Goal: Information Seeking & Learning: Learn about a topic

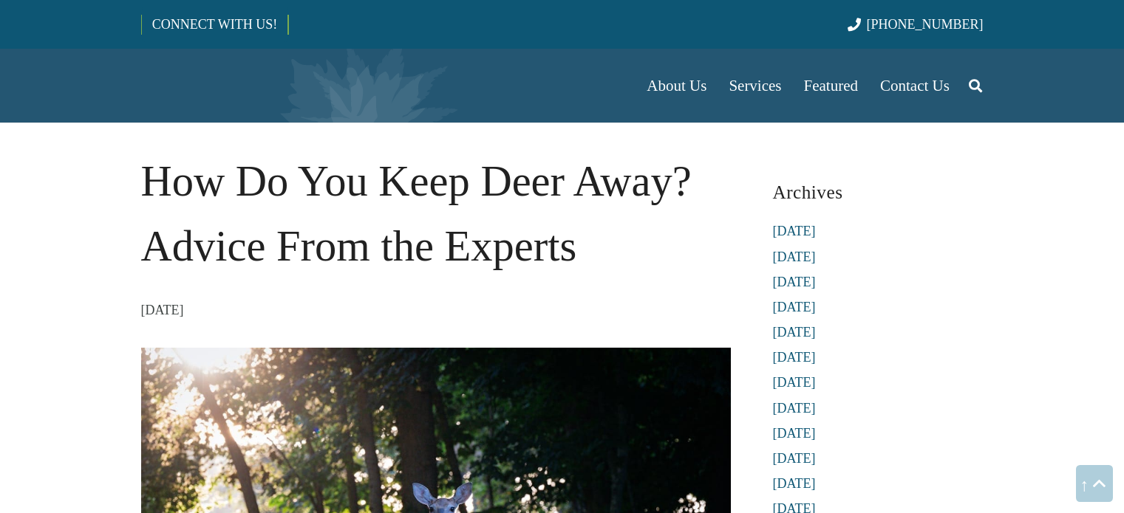
scroll to position [644, 0]
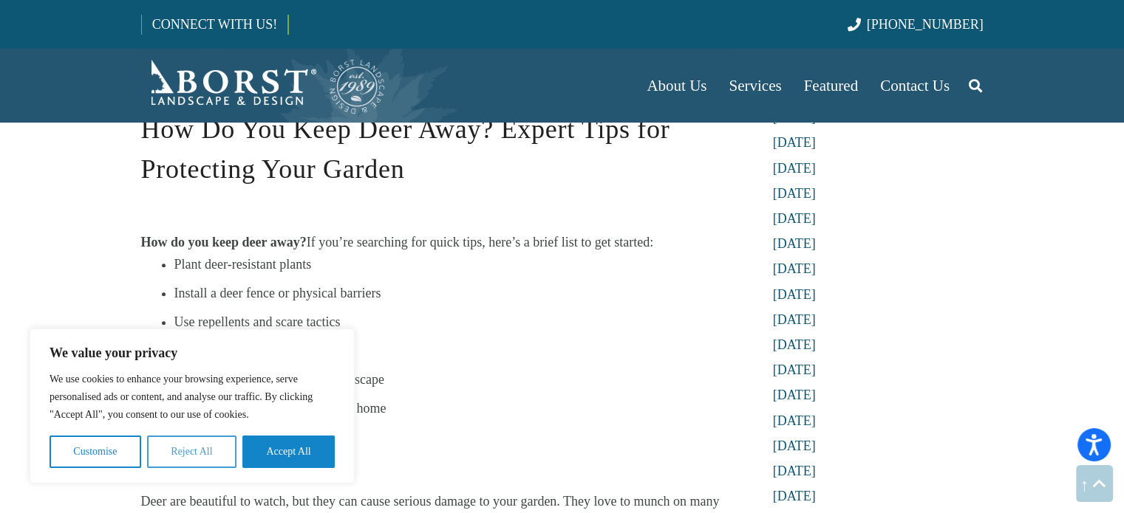
click at [191, 438] on button "Reject All" at bounding box center [191, 452] width 89 height 33
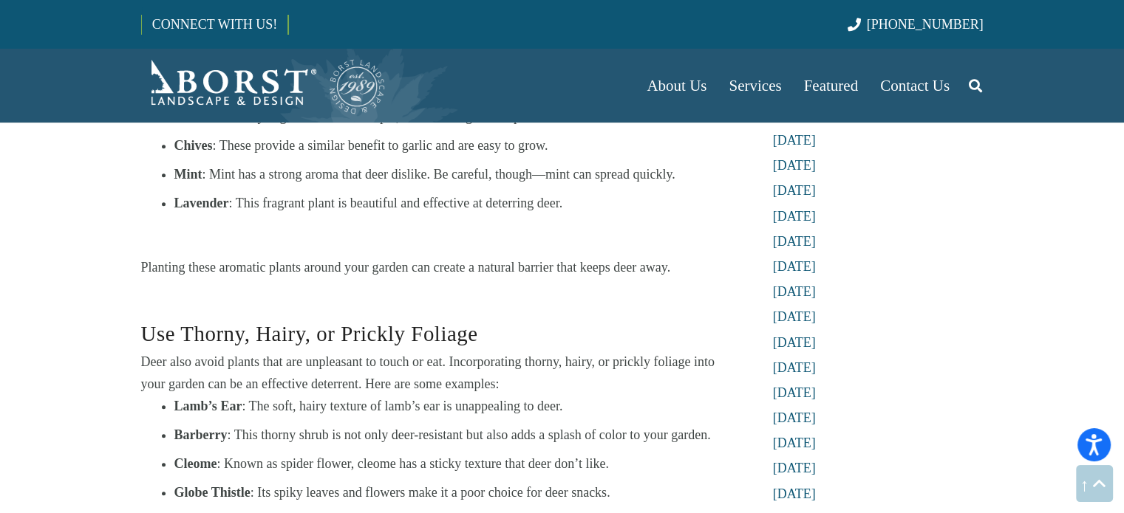
scroll to position [1605, 0]
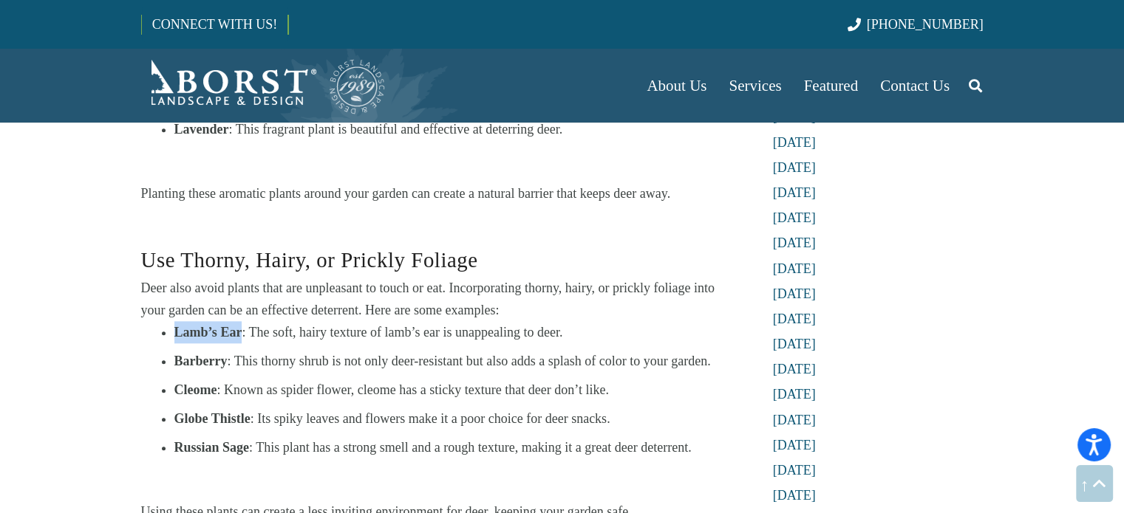
drag, startPoint x: 177, startPoint y: 333, endPoint x: 239, endPoint y: 338, distance: 63.0
click at [239, 338] on strong "Lamb’s Ear" at bounding box center [208, 332] width 68 height 15
copy strong "Lamb’s Ear"
click at [185, 387] on strong "Cleome" at bounding box center [195, 390] width 43 height 15
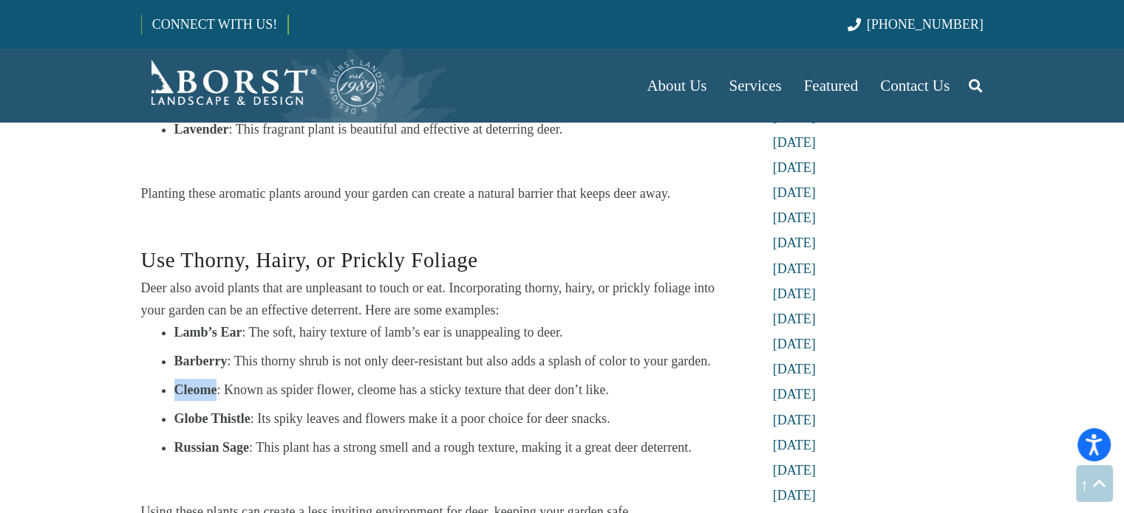
copy strong "Cleome"
drag, startPoint x: 177, startPoint y: 448, endPoint x: 242, endPoint y: 447, distance: 65.0
click at [245, 449] on strong "Russian Sage" at bounding box center [211, 447] width 75 height 15
copy strong "Russian Sag"
